Goal: Check status: Check status

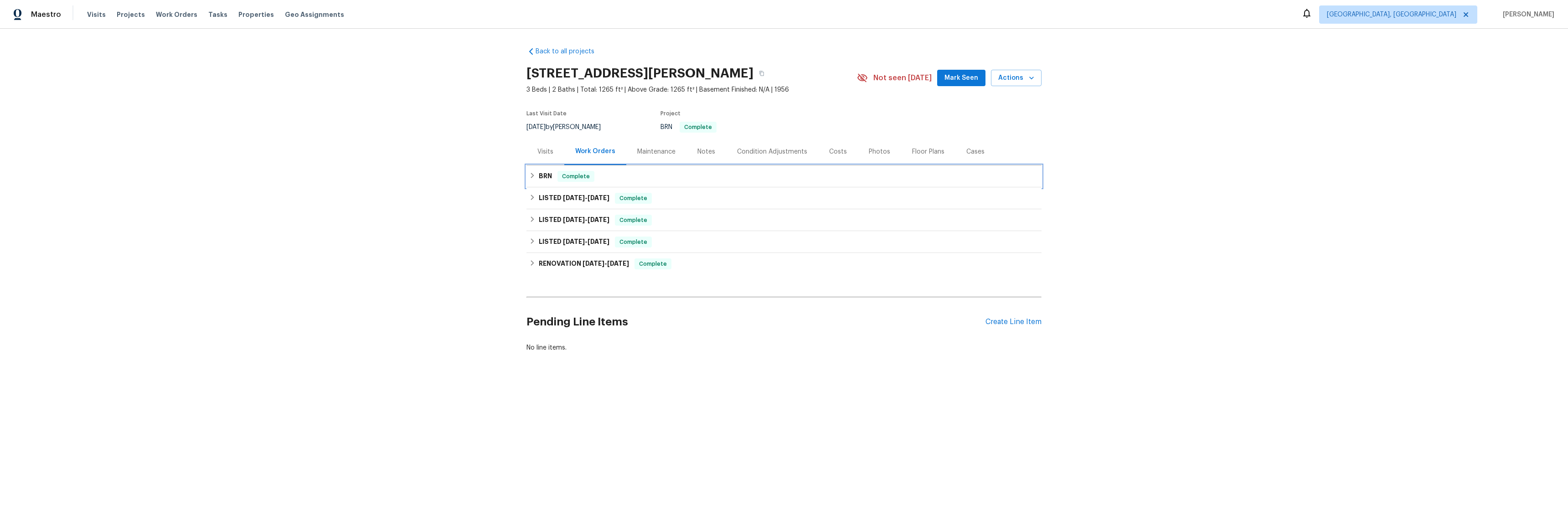
click at [531, 177] on icon at bounding box center [532, 175] width 6 height 6
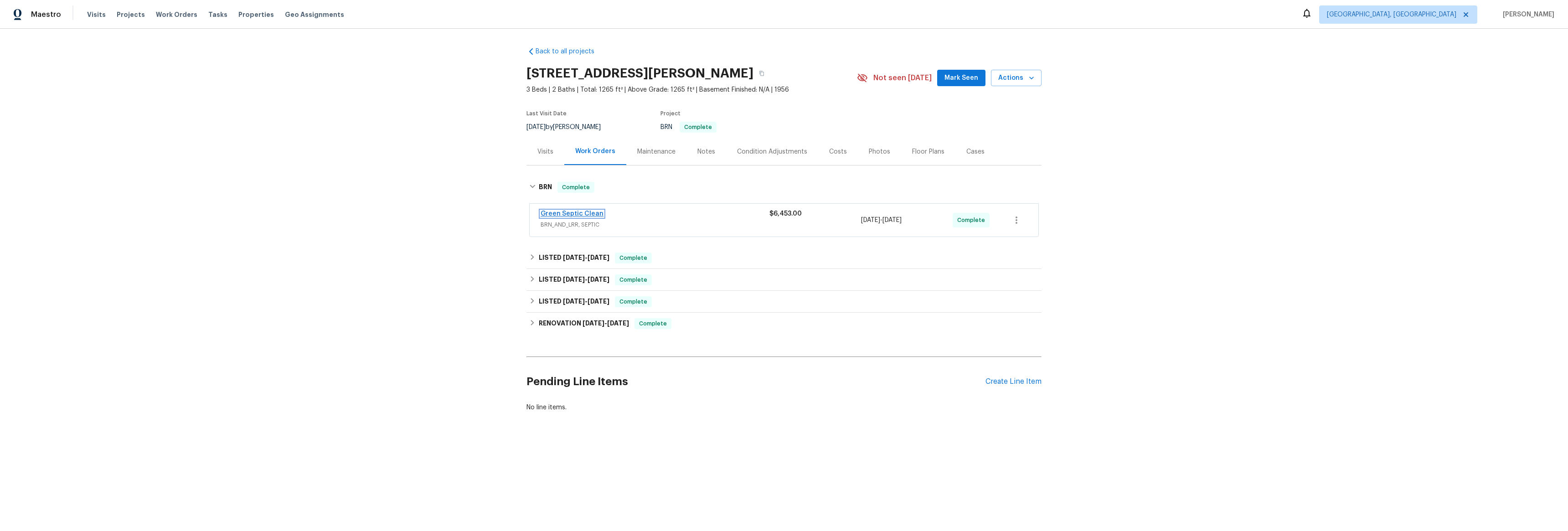
click at [578, 216] on link "Green Septic Clean" at bounding box center [572, 214] width 63 height 6
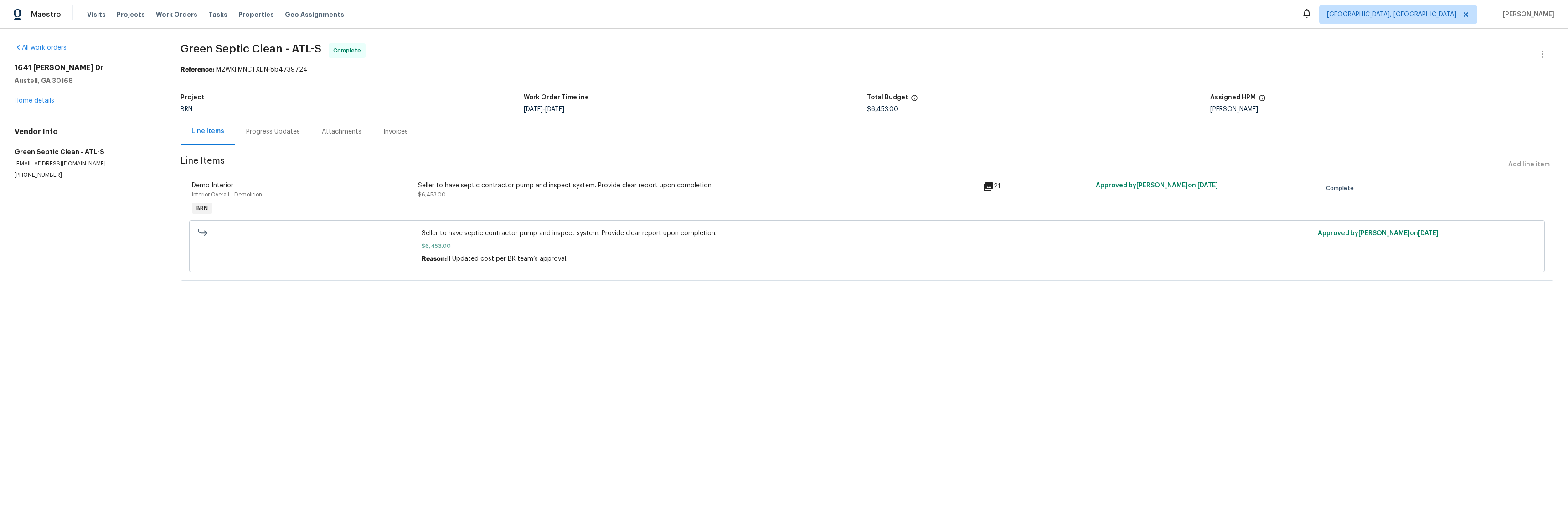
click at [387, 130] on div "Invoices" at bounding box center [396, 132] width 24 height 9
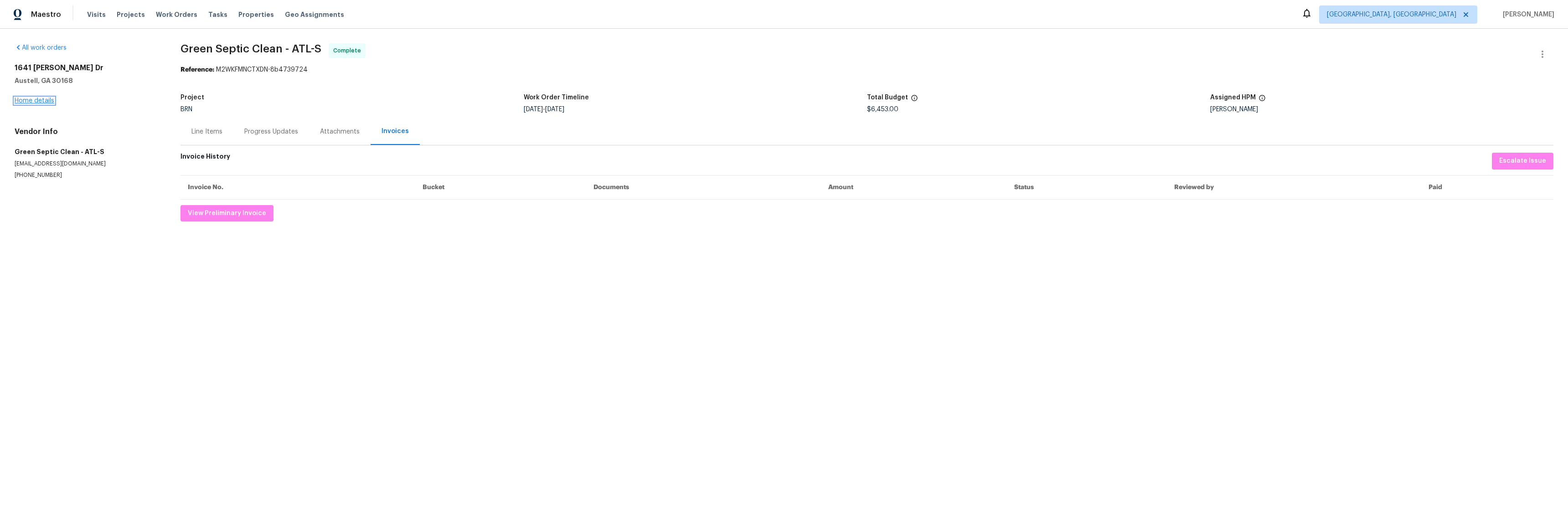
click at [40, 97] on link "Home details" at bounding box center [34, 100] width 40 height 6
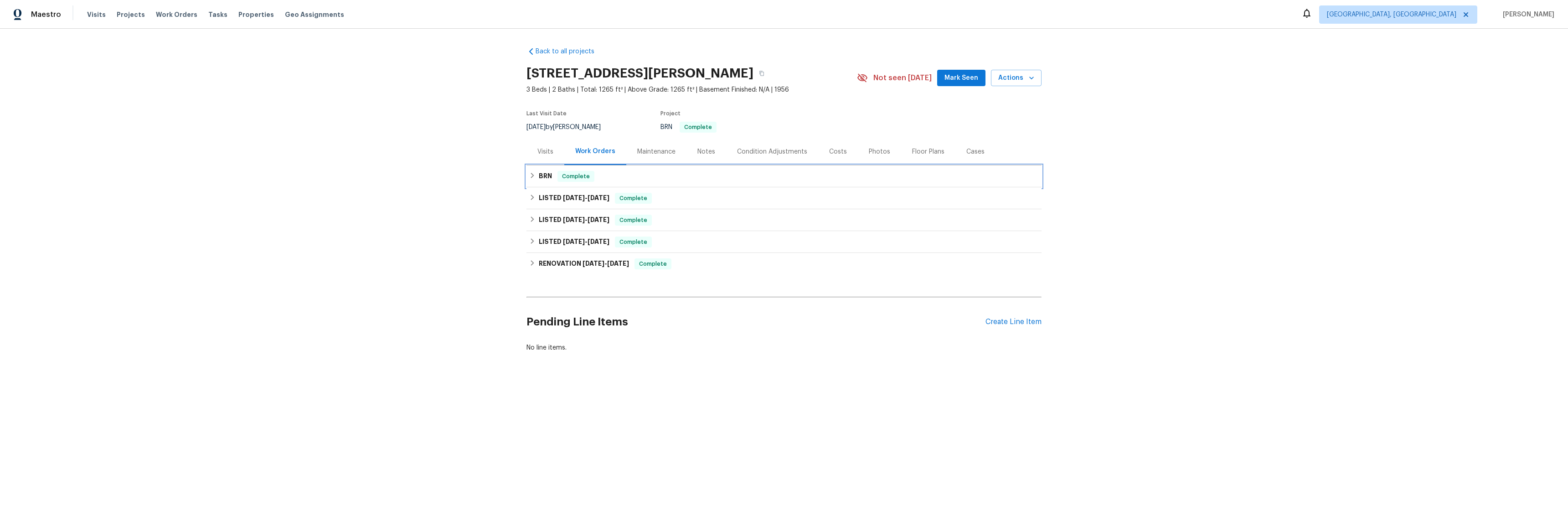
click at [529, 179] on div "BRN Complete" at bounding box center [783, 177] width 509 height 11
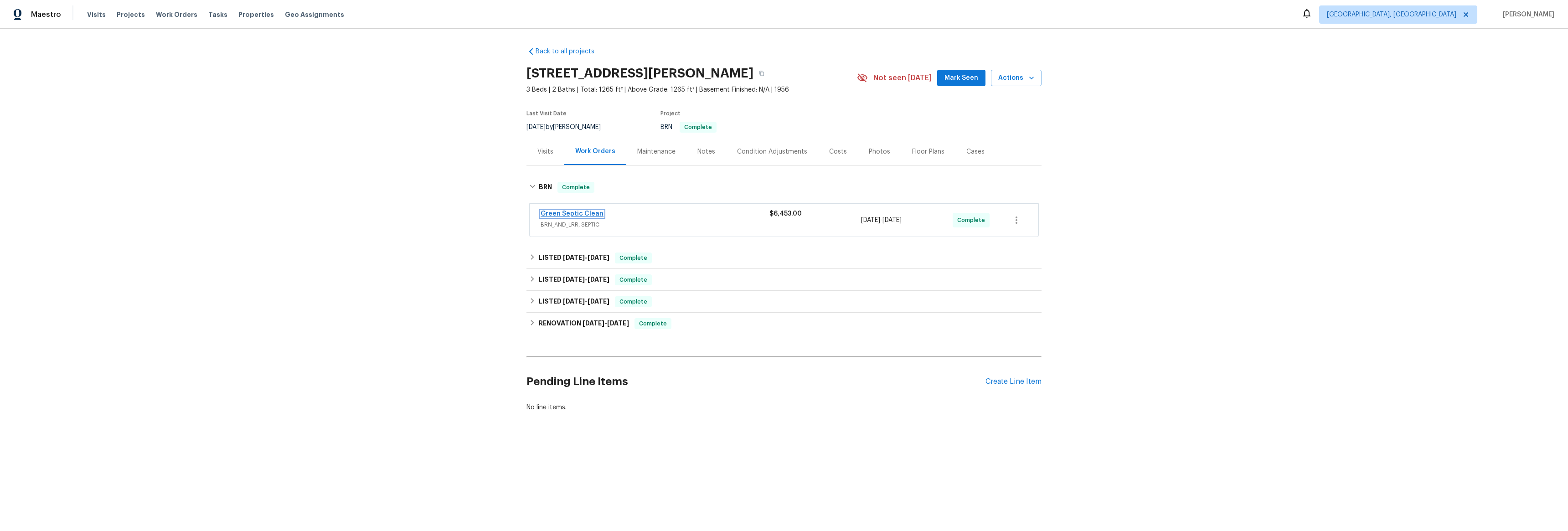
click at [547, 212] on link "Green Septic Clean" at bounding box center [572, 214] width 63 height 6
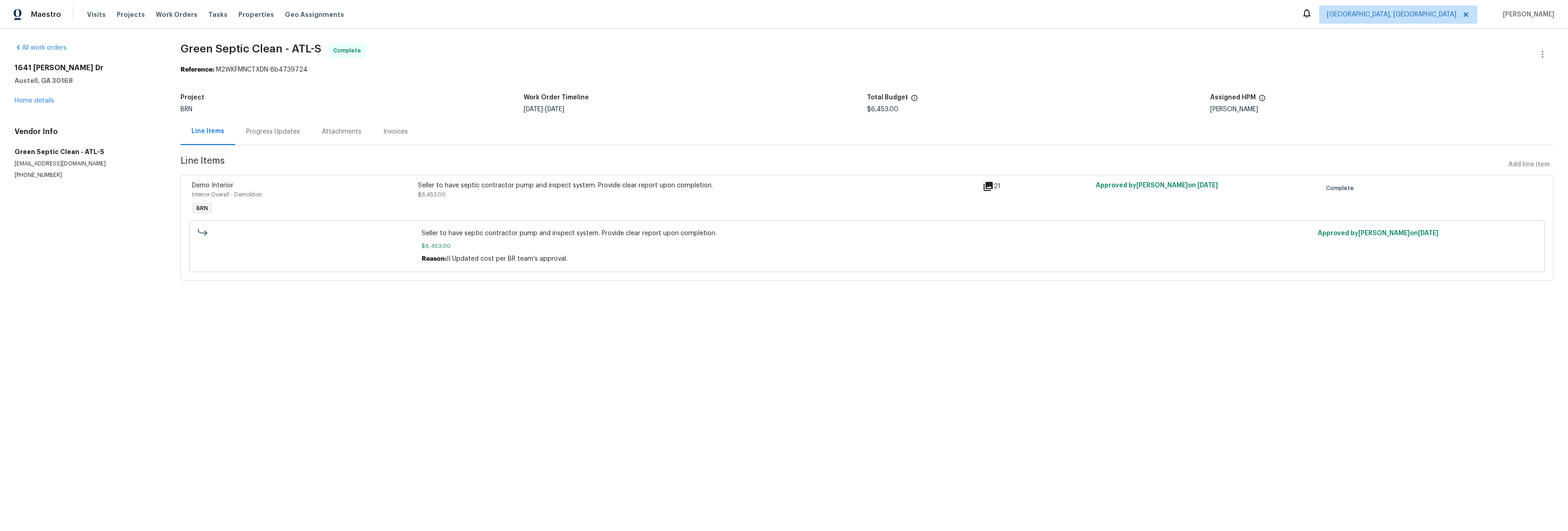
click at [276, 143] on div "Progress Updates" at bounding box center [273, 132] width 75 height 27
